Goal: Information Seeking & Learning: Learn about a topic

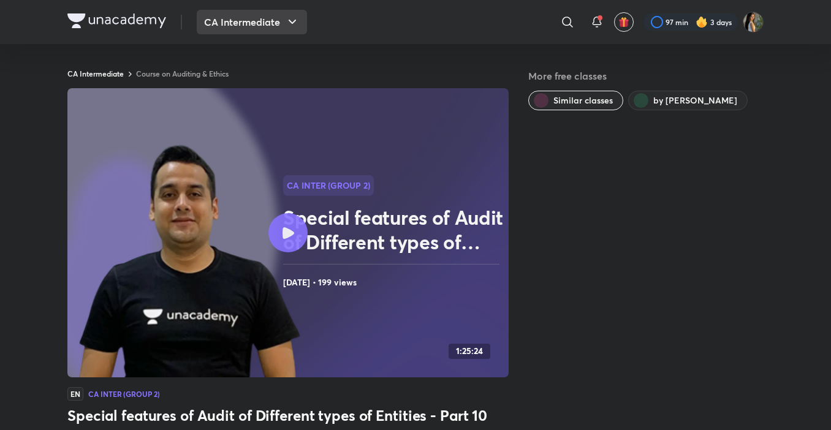
click at [285, 18] on icon "button" at bounding box center [292, 22] width 15 height 15
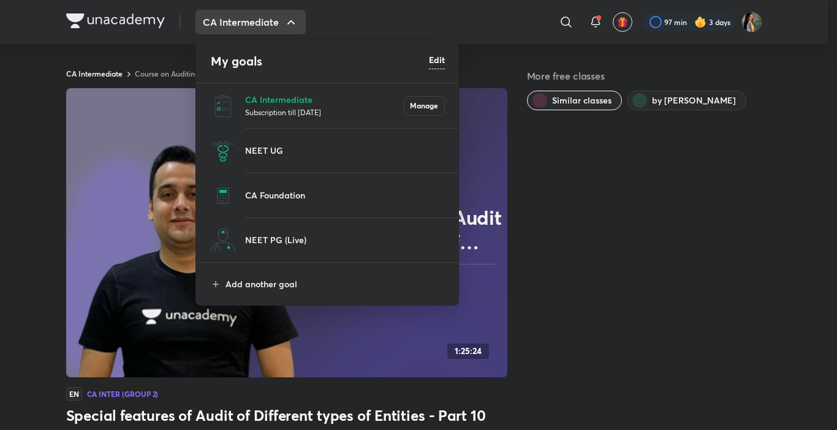
click at [280, 107] on p "Subscription till [DATE]" at bounding box center [324, 112] width 159 height 12
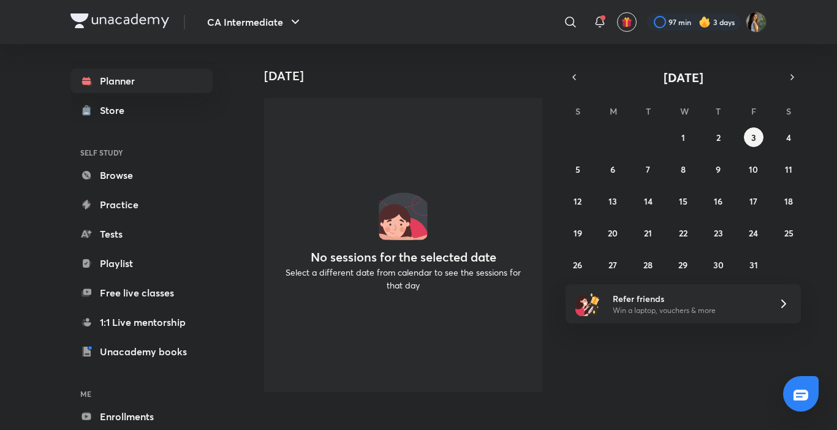
click at [200, 425] on div "CA Intermediate ​ 97 min 3 days Planner Store SELF STUDY Browse Practice Tests …" at bounding box center [418, 215] width 837 height 430
click at [193, 414] on link "Enrollments" at bounding box center [141, 416] width 142 height 25
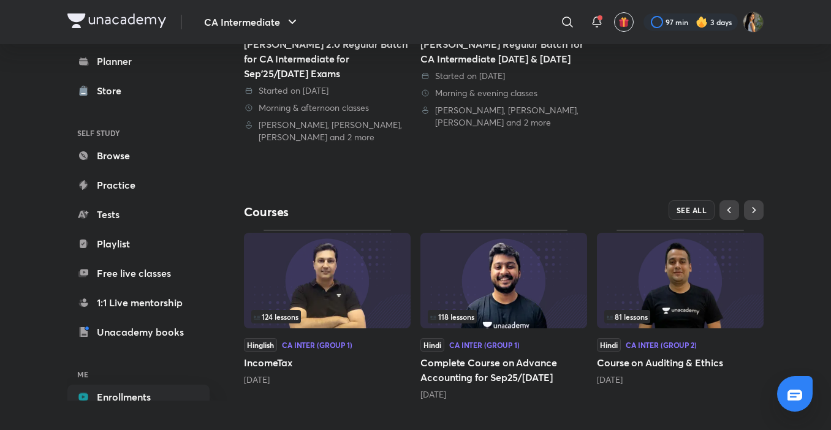
scroll to position [294, 0]
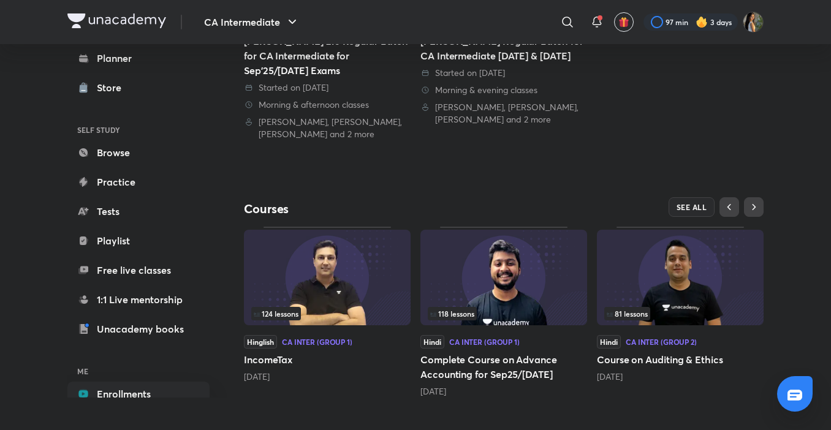
click at [642, 313] on span "81 lessons" at bounding box center [627, 313] width 41 height 7
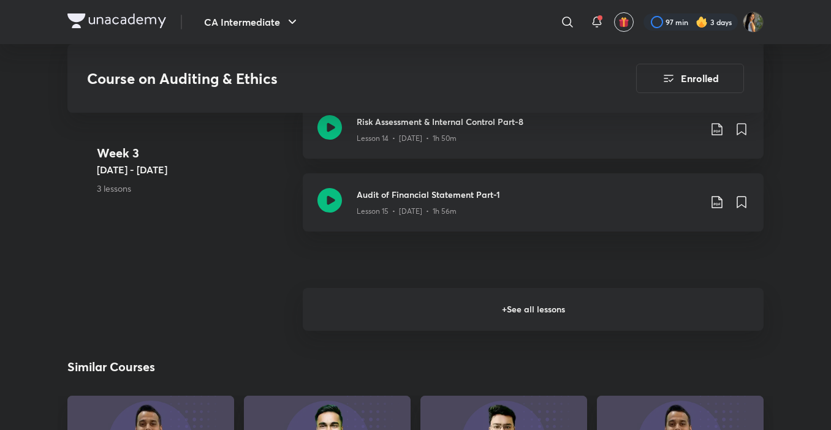
scroll to position [1789, 0]
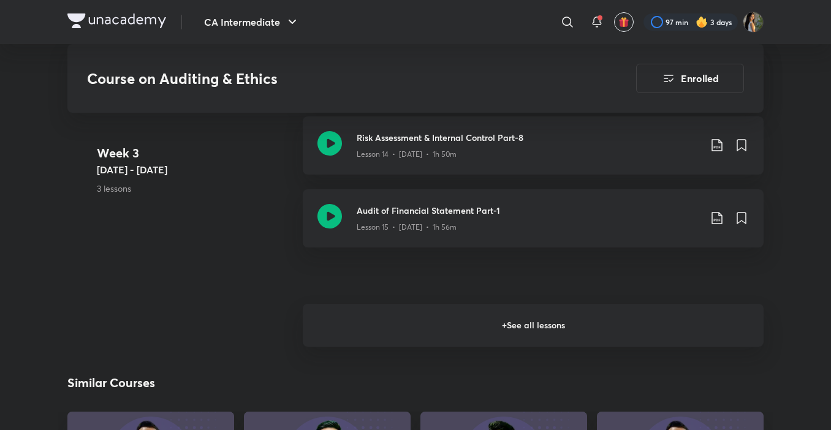
click at [632, 321] on h6 "+ See all lessons" at bounding box center [533, 325] width 461 height 43
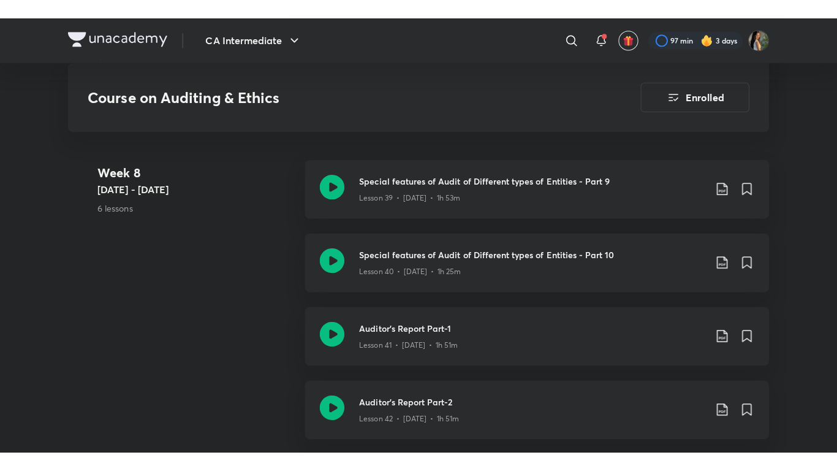
scroll to position [3922, 0]
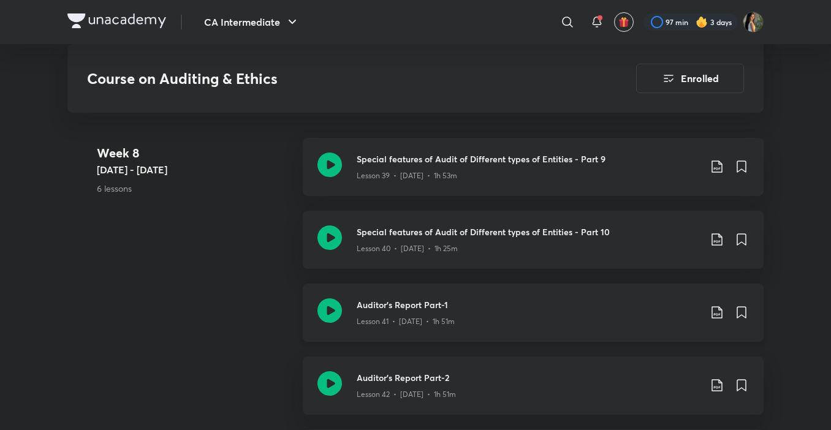
click at [620, 325] on div "Lesson 41 • [DATE] • 1h 51m" at bounding box center [528, 319] width 343 height 16
